Goal: Use online tool/utility

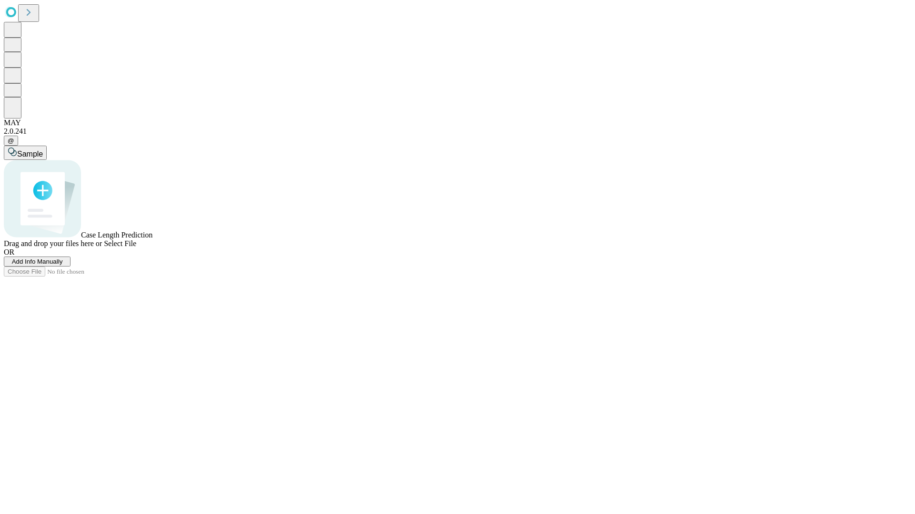
click at [63, 265] on span "Add Info Manually" at bounding box center [37, 261] width 51 height 7
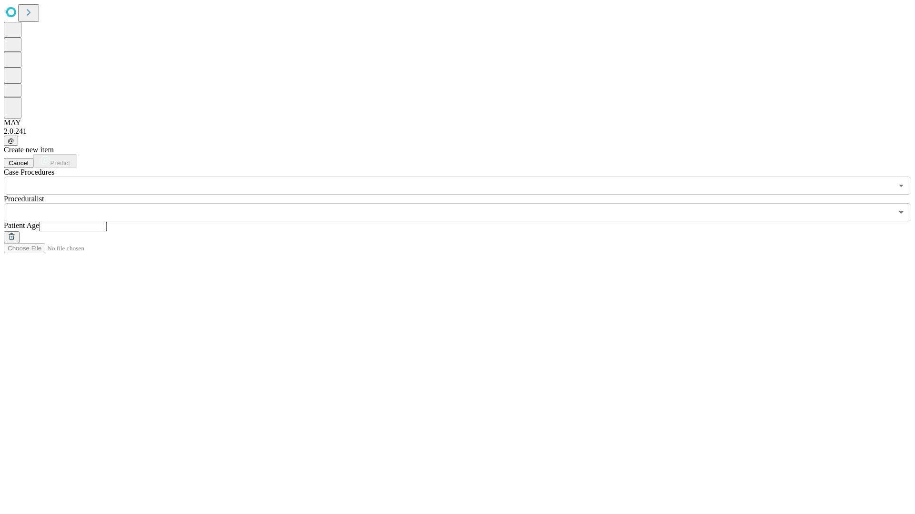
click at [107, 222] on input "text" at bounding box center [73, 227] width 68 height 10
type input "**"
click at [464, 203] on input "text" at bounding box center [448, 212] width 888 height 18
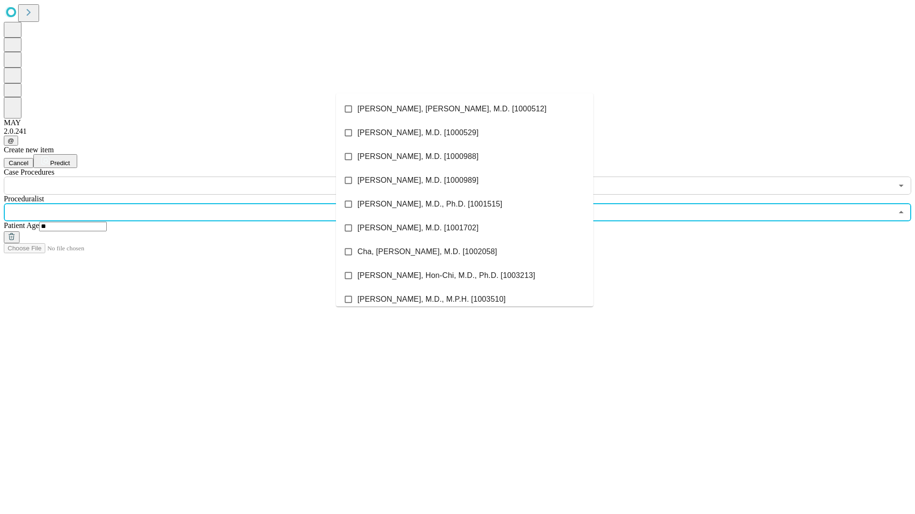
click at [464, 109] on li "[PERSON_NAME], [PERSON_NAME], M.D. [1000512]" at bounding box center [464, 109] width 257 height 24
click at [200, 177] on input "text" at bounding box center [448, 186] width 888 height 18
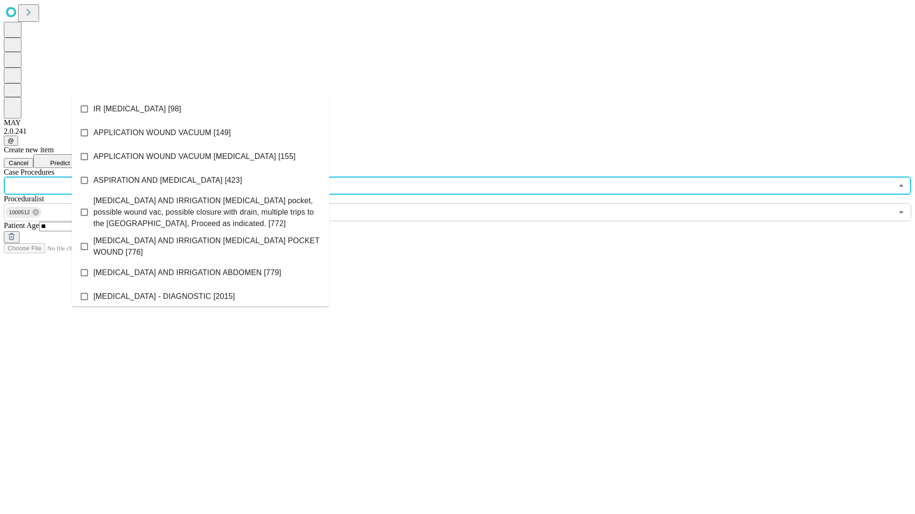
click at [201, 109] on li "IR [MEDICAL_DATA] [98]" at bounding box center [200, 109] width 257 height 24
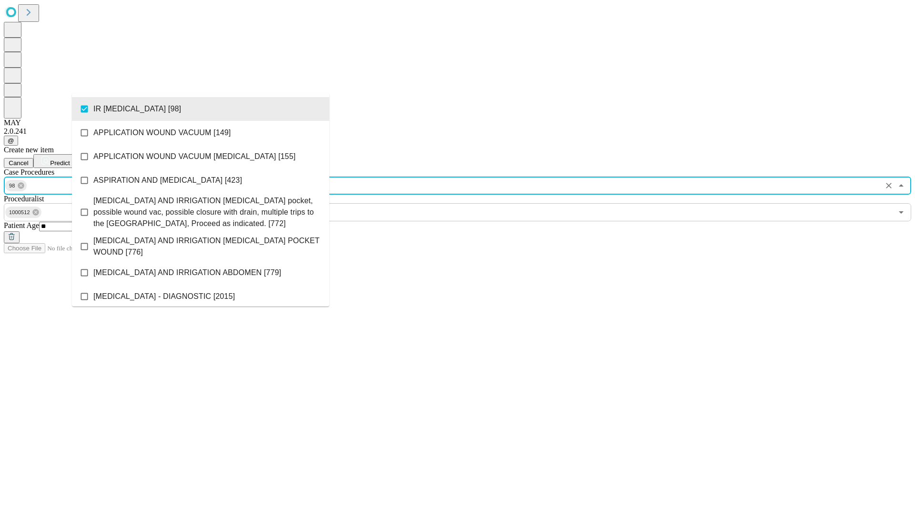
click at [70, 160] on span "Predict" at bounding box center [60, 163] width 20 height 7
